Goal: Register for event/course

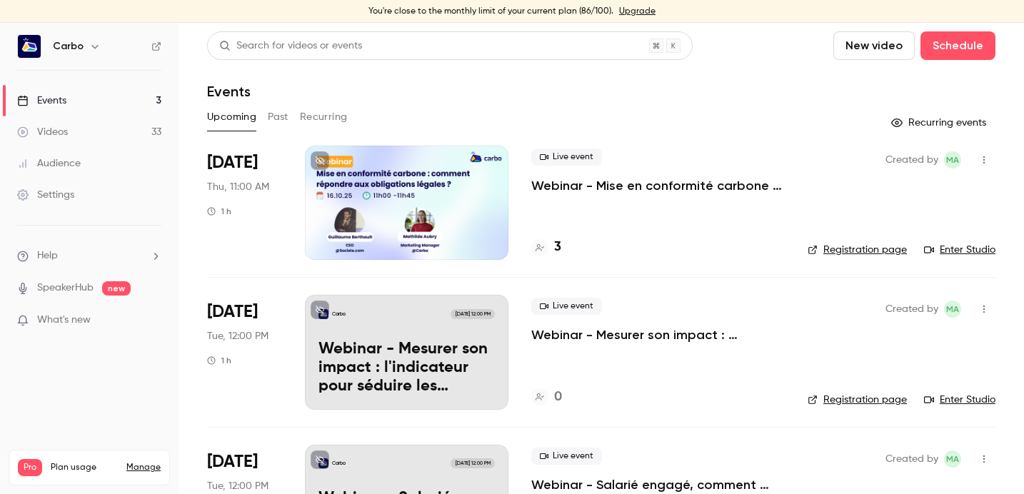
scroll to position [91, 0]
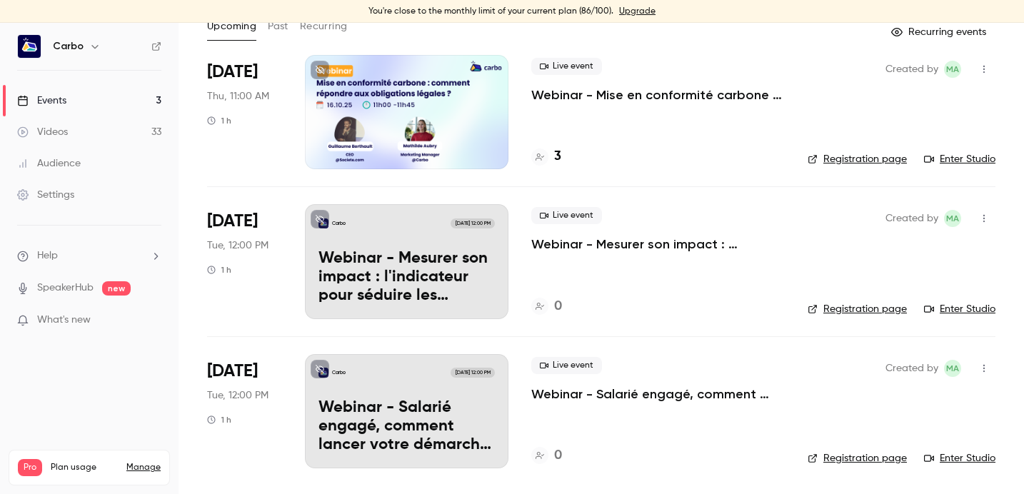
click at [395, 256] on p "Webinar - Mesurer son impact : l'indicateur pour séduire les financeurs" at bounding box center [406, 277] width 176 height 55
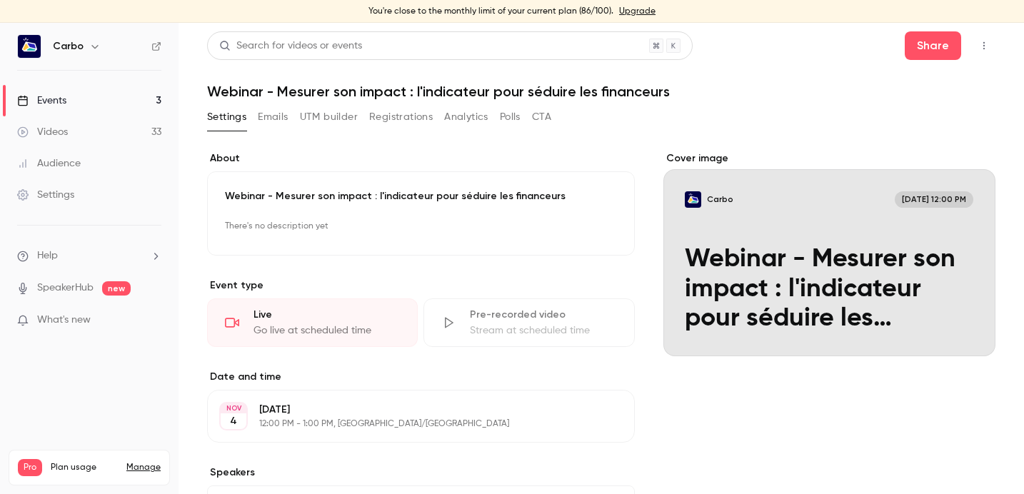
click at [282, 194] on p "Webinar - Mesurer son impact : l'indicateur pour séduire les financeurs" at bounding box center [421, 196] width 392 height 14
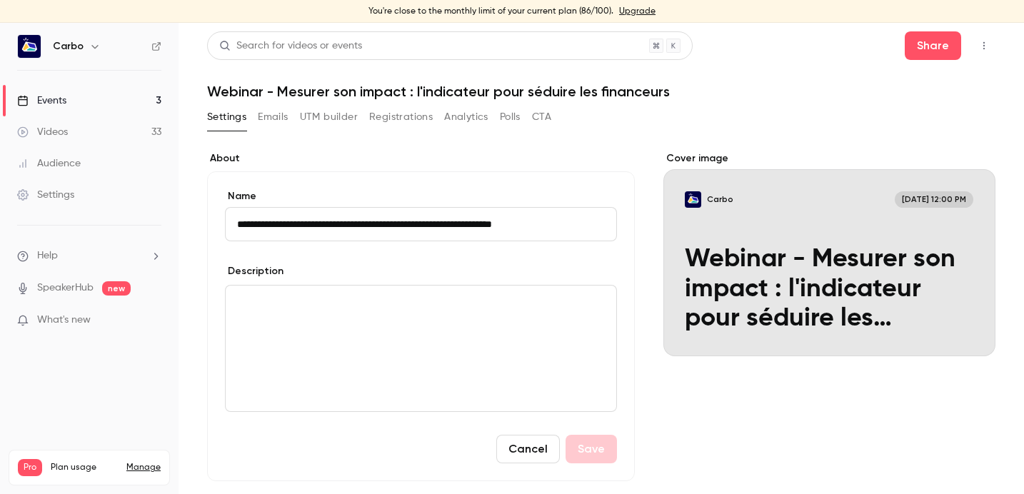
drag, startPoint x: 288, startPoint y: 223, endPoint x: 540, endPoint y: 237, distance: 253.0
click at [540, 237] on input "**********" at bounding box center [421, 224] width 392 height 34
click at [81, 91] on link "Events 3" at bounding box center [89, 100] width 178 height 31
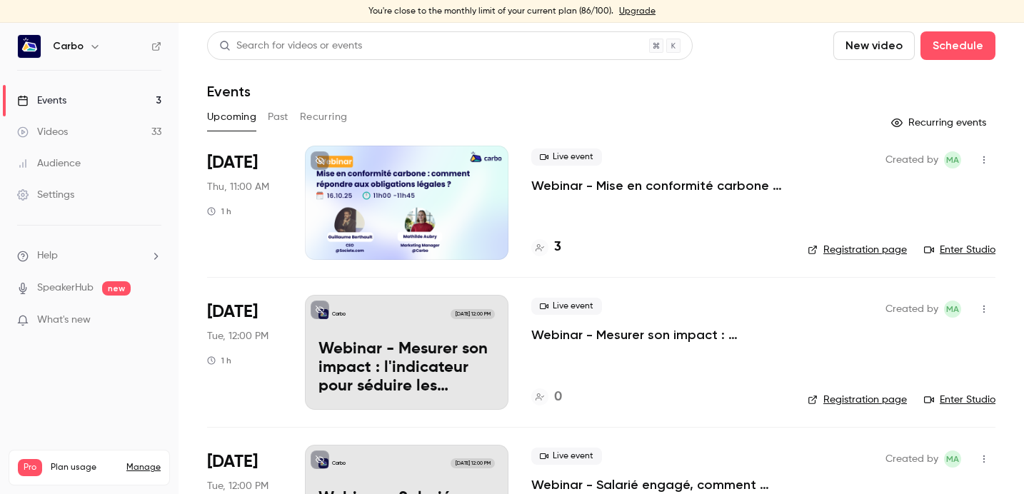
scroll to position [91, 0]
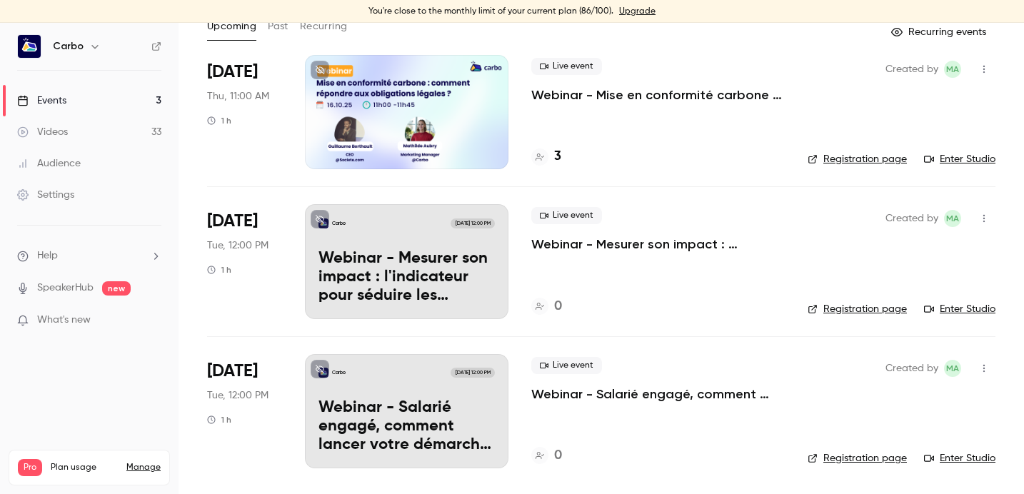
click at [595, 395] on p "Webinar - Salarié engagé, comment lancer votre démarche RSE ?" at bounding box center [657, 393] width 253 height 17
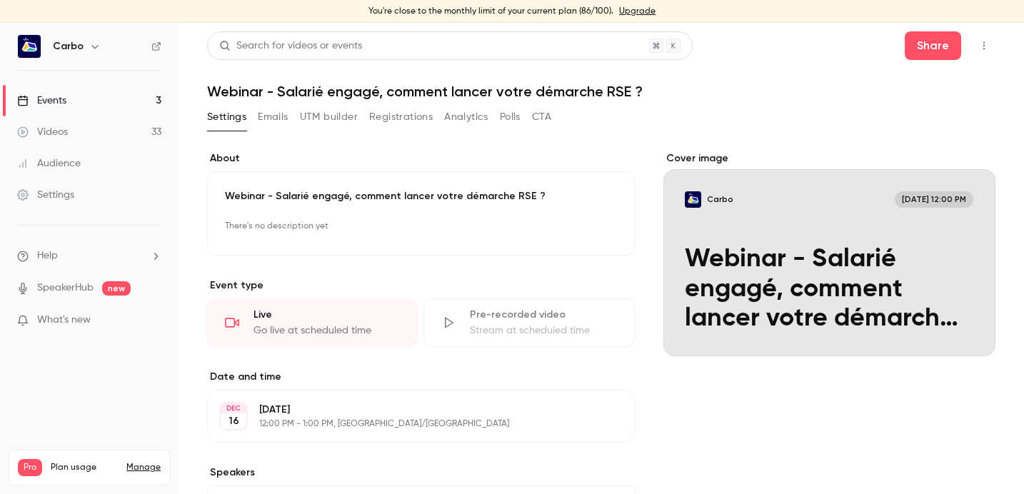
click at [530, 194] on p "Webinar - Salarié engagé, comment lancer votre démarche RSE ?" at bounding box center [421, 196] width 392 height 14
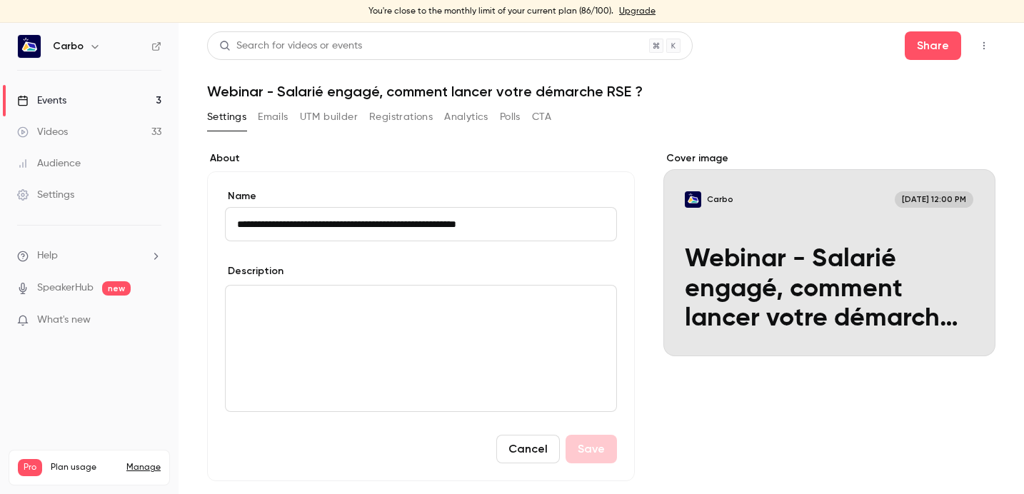
drag, startPoint x: 542, startPoint y: 221, endPoint x: 283, endPoint y: 223, distance: 259.8
click at [283, 223] on input "**********" at bounding box center [421, 224] width 392 height 34
